Goal: Information Seeking & Learning: Learn about a topic

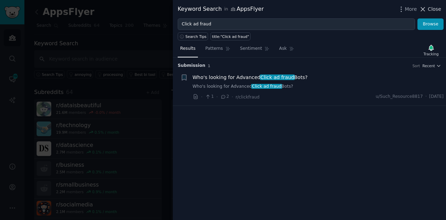
click at [422, 9] on icon at bounding box center [422, 9] width 7 height 7
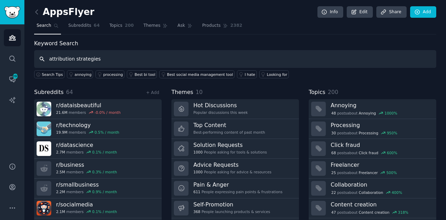
type input "attribution strategies"
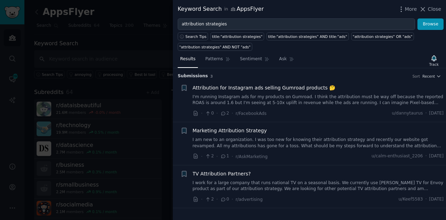
click at [339, 53] on div "Results Patterns Sentiment Ask Track" at bounding box center [309, 60] width 273 height 15
click at [360, 216] on div "Submission s 3 Sort Recent + Attribution for Instagram ads selling Gumroad prod…" at bounding box center [309, 144] width 273 height 152
click at [424, 12] on icon at bounding box center [422, 9] width 7 height 7
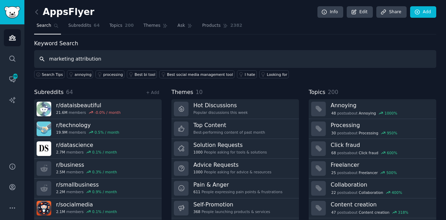
type input "marketing attribution"
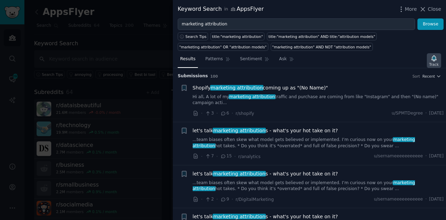
click at [437, 60] on icon "button" at bounding box center [433, 58] width 7 height 7
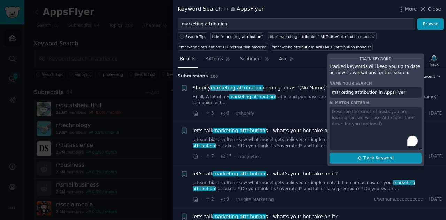
click at [345, 161] on button "Track Keyword" at bounding box center [376, 158] width 92 height 11
type input "marketing attribution in AppsFlyer"
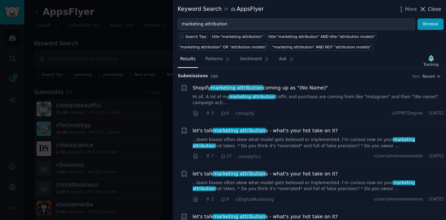
click at [425, 8] on icon at bounding box center [423, 9] width 4 height 4
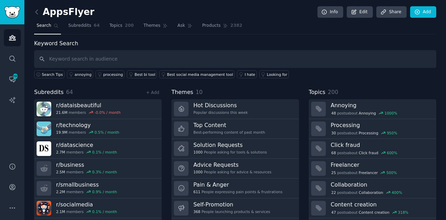
click at [38, 7] on link at bounding box center [38, 12] width 9 height 11
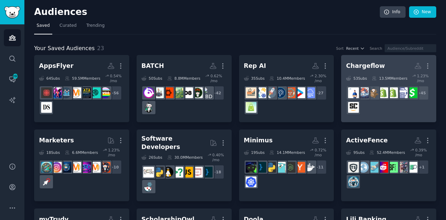
click at [390, 115] on dd "r/dropship + 45" at bounding box center [388, 100] width 85 height 34
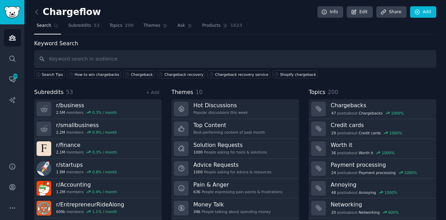
click at [277, 64] on input "text" at bounding box center [235, 59] width 402 height 18
type input "C"
type input "Chargebacks"
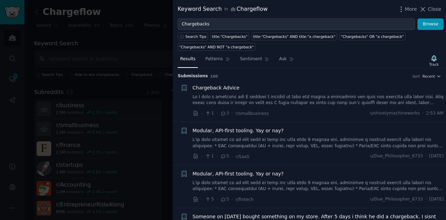
click at [300, 88] on div "Chargeback Advice" at bounding box center [318, 87] width 251 height 7
click at [312, 104] on link at bounding box center [318, 100] width 251 height 12
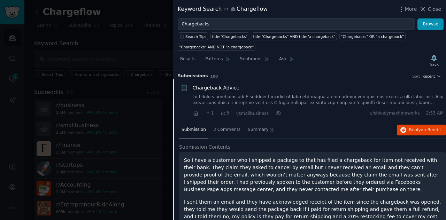
scroll to position [11, 0]
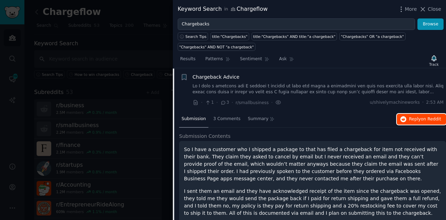
click at [422, 117] on span "on Reddit" at bounding box center [431, 119] width 20 height 5
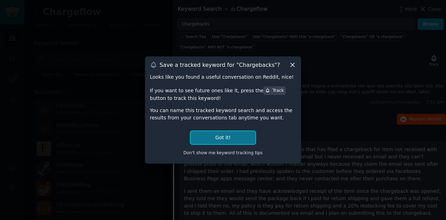
click at [219, 133] on button "Got it!" at bounding box center [223, 137] width 65 height 13
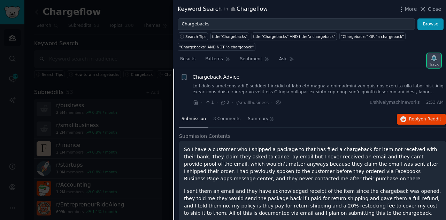
click at [430, 62] on div "Track" at bounding box center [433, 64] width 9 height 5
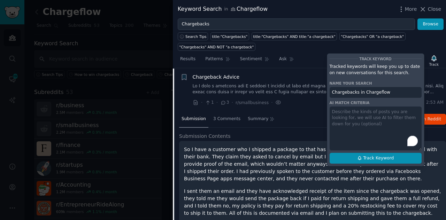
click at [378, 156] on span "Track Keyword" at bounding box center [378, 158] width 31 height 6
type input "Chargebacks in Chargeflow"
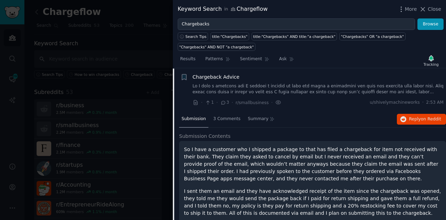
click at [355, 114] on div "Submission 3 Comments Summary Reply on Reddit" at bounding box center [312, 119] width 267 height 17
click at [444, 83] on li "+ Chargeback Advice · 1 · 3 · r/smallbusiness · u/shivelymachineworks · 2:53 AM" at bounding box center [309, 90] width 273 height 43
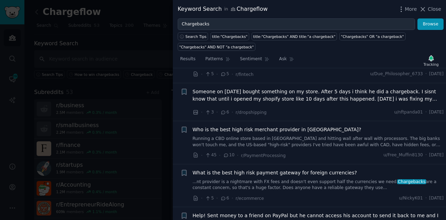
scroll to position [273, 0]
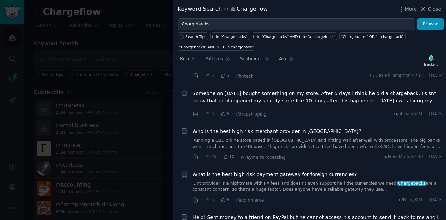
click at [339, 96] on span "Someone on [DATE] bought something on my store. After 5 days i think he did a c…" at bounding box center [318, 97] width 251 height 15
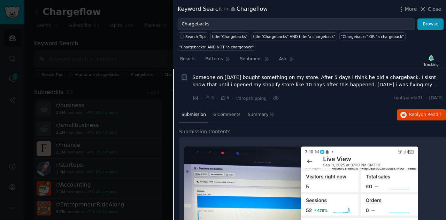
scroll to position [140, 0]
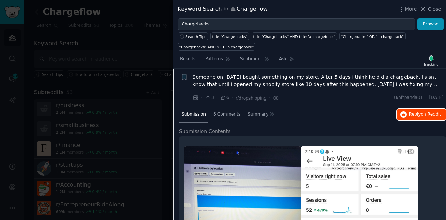
click at [415, 112] on span "Reply on Reddit" at bounding box center [425, 115] width 32 height 6
click at [365, 96] on div "· 3 · 6 · r/dropshipping · u/nftpanda01 · [DATE]" at bounding box center [318, 97] width 251 height 7
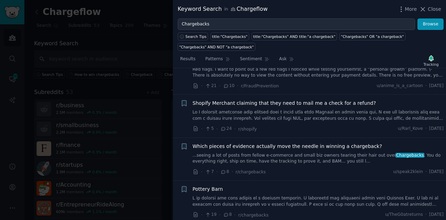
scroll to position [653, 0]
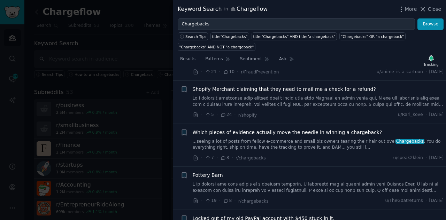
click at [319, 141] on link "...seeing a lot of posts from fellow e-commerce and small biz owners tearing th…" at bounding box center [318, 145] width 251 height 12
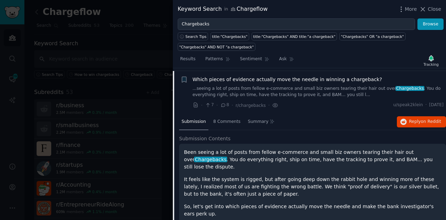
scroll to position [400, 0]
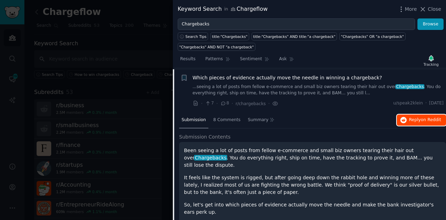
click at [429, 117] on span "on Reddit" at bounding box center [431, 119] width 20 height 5
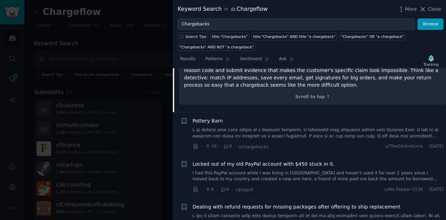
scroll to position [967, 0]
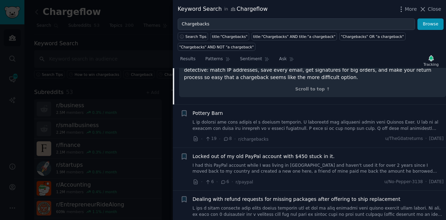
click at [305, 206] on link at bounding box center [318, 212] width 251 height 12
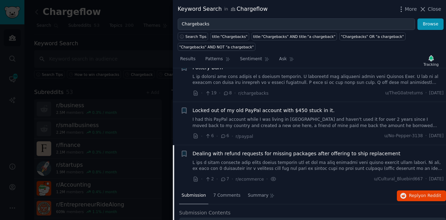
scroll to position [445, 0]
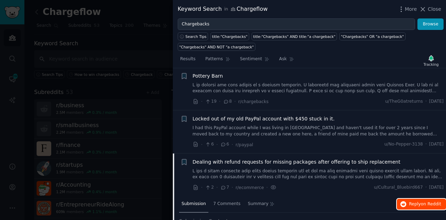
click at [430, 204] on span "on Reddit" at bounding box center [431, 204] width 20 height 5
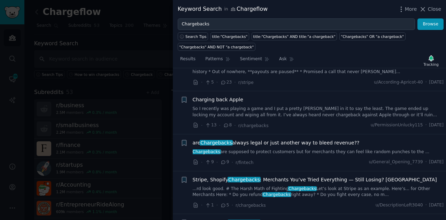
scroll to position [798, 0]
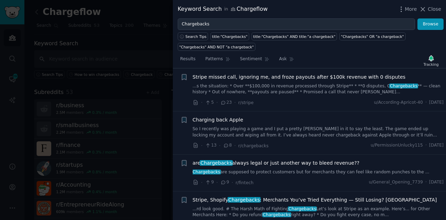
click at [346, 197] on span "Stripe, Shopify Chargebacks : Merchants You’ve Tried Everything — Still Losing?…" at bounding box center [315, 200] width 244 height 7
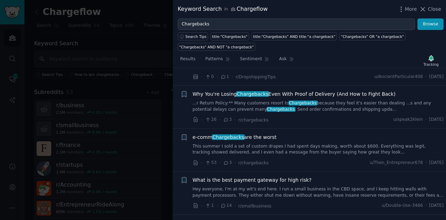
scroll to position [1182, 0]
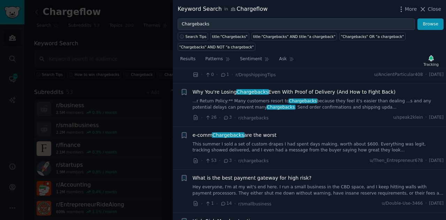
click at [326, 144] on div "e-comm Chargebacks are the worst This summer I sold a set of custom drapes I ha…" at bounding box center [318, 148] width 251 height 33
click at [322, 141] on link "This summer I sold a set of custom drapes I had spent days making, worth about …" at bounding box center [318, 147] width 251 height 12
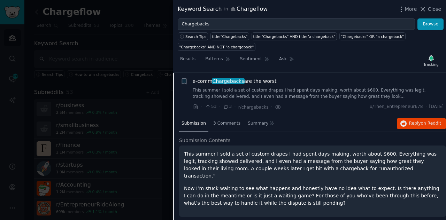
scroll to position [853, 0]
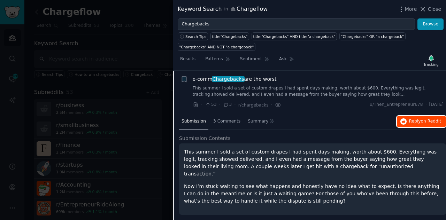
click at [426, 119] on span "on Reddit" at bounding box center [431, 121] width 20 height 5
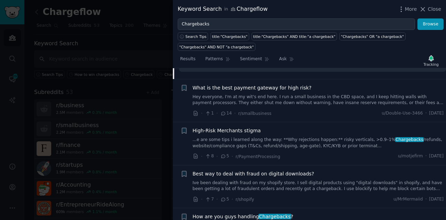
scroll to position [997, 0]
click at [324, 180] on link "Ive been dealing with fraud on my shopify store. I sell digital products using …" at bounding box center [318, 186] width 251 height 12
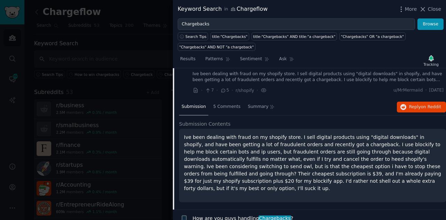
scroll to position [982, 0]
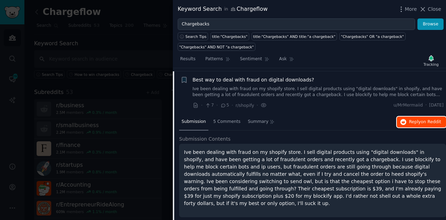
click at [411, 119] on span "Reply on Reddit" at bounding box center [425, 122] width 32 height 6
